Goal: Transaction & Acquisition: Purchase product/service

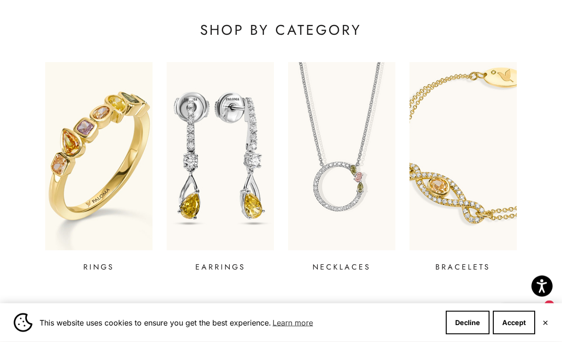
scroll to position [290, 0]
click at [113, 145] on img at bounding box center [98, 156] width 107 height 188
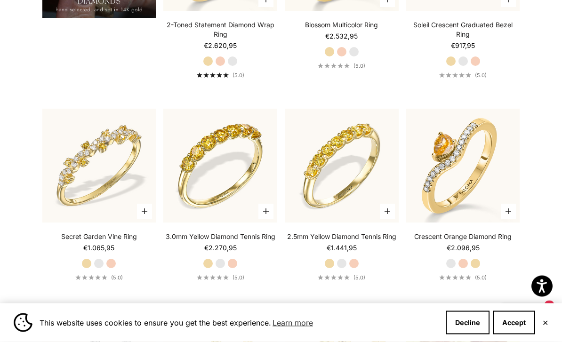
scroll to position [812, 0]
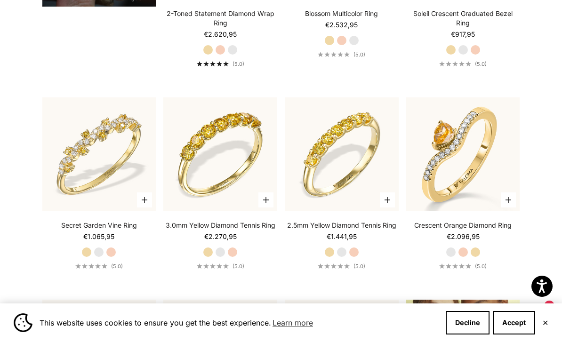
click at [222, 257] on label "White Gold" at bounding box center [220, 252] width 10 height 10
click at [236, 257] on label "Rose Gold" at bounding box center [232, 252] width 10 height 10
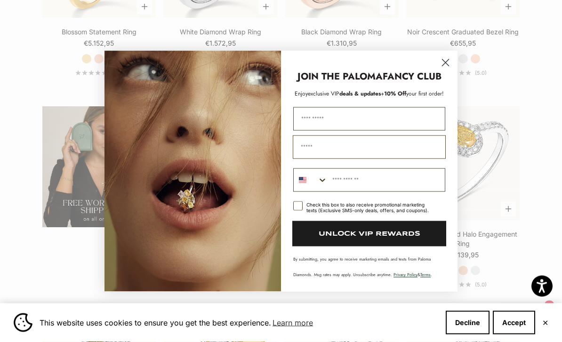
scroll to position [1410, 0]
click at [444, 70] on circle "Close dialog" at bounding box center [446, 63] width 16 height 16
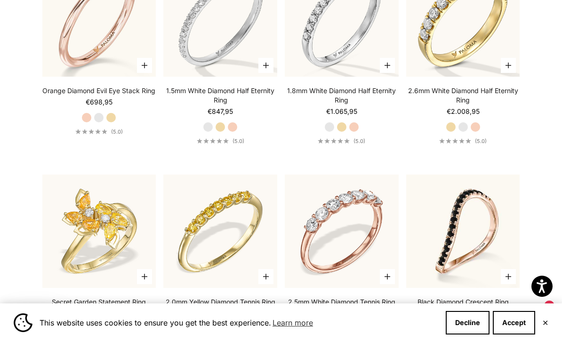
scroll to position [2593, 0]
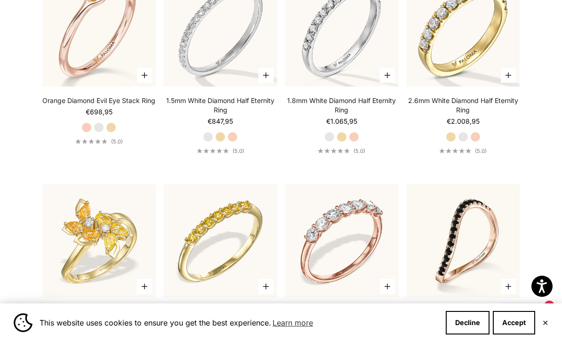
click at [468, 142] on label "White Gold" at bounding box center [463, 137] width 10 height 10
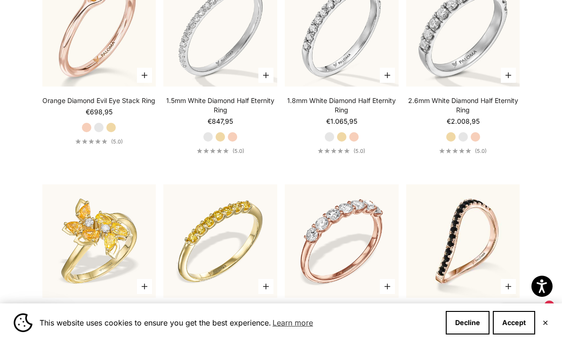
click at [481, 149] on div "2.6[PERSON_NAME] Diamond Half Eternity Ring Starting at €2.008,95 Yellow Gold W…" at bounding box center [463, 125] width 114 height 58
click at [476, 145] on div "2.6[PERSON_NAME] Diamond Half Eternity Ring Starting at €2.008,95 Yellow Gold W…" at bounding box center [463, 125] width 114 height 58
click at [478, 145] on div "2.6[PERSON_NAME] Diamond Half Eternity Ring Starting at €2.008,95 Yellow Gold W…" at bounding box center [463, 125] width 114 height 58
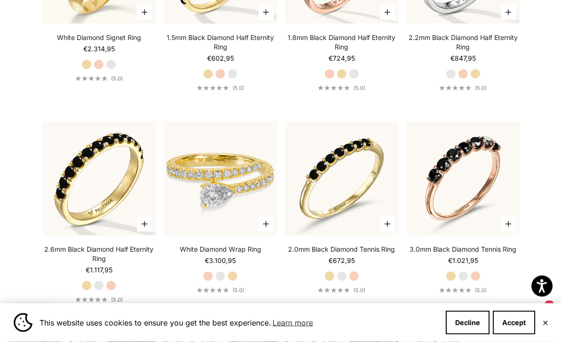
scroll to position [3070, 0]
click at [233, 281] on label "Yellow Gold" at bounding box center [232, 276] width 10 height 10
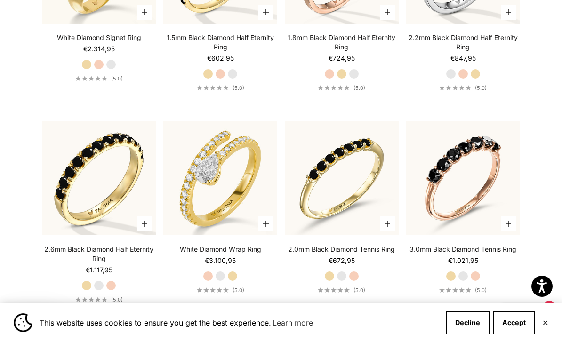
click at [225, 281] on label "White Gold" at bounding box center [220, 276] width 10 height 10
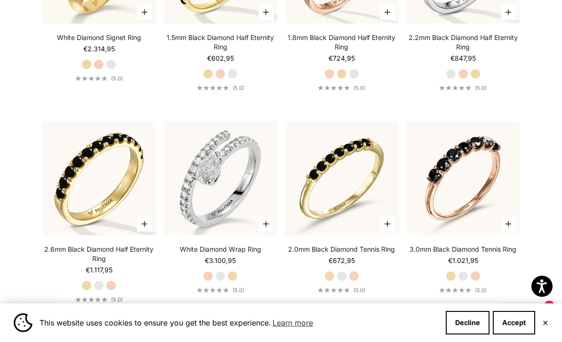
click at [209, 281] on label "Rose Gold" at bounding box center [208, 276] width 10 height 10
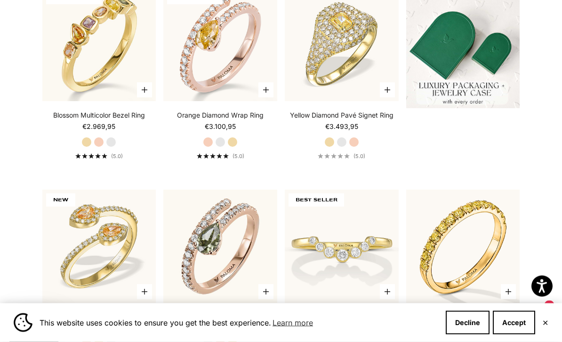
scroll to position [297, 0]
click at [222, 147] on label "White Gold" at bounding box center [220, 142] width 10 height 10
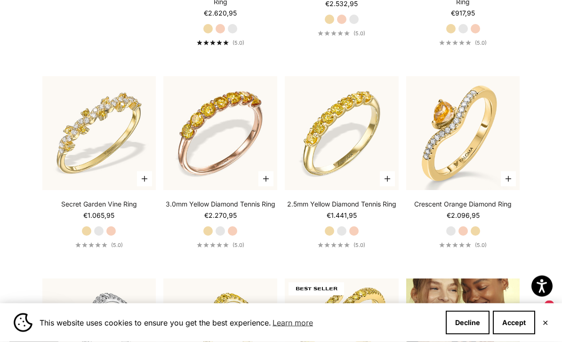
scroll to position [835, 0]
